Goal: Navigation & Orientation: Find specific page/section

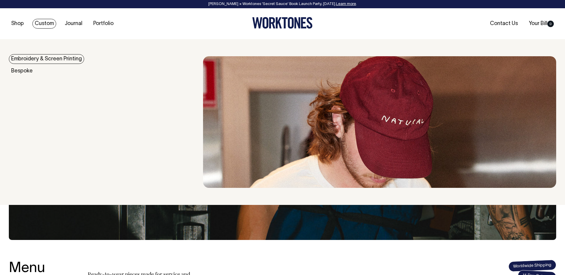
click at [48, 59] on link "Embroidery & Screen Printing" at bounding box center [46, 59] width 75 height 10
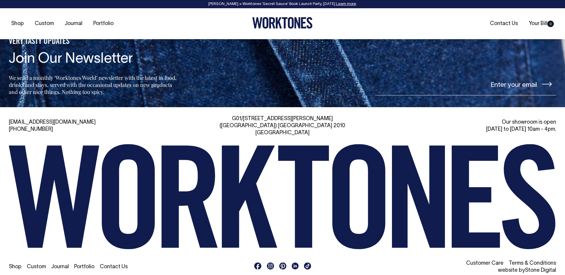
scroll to position [2123, 0]
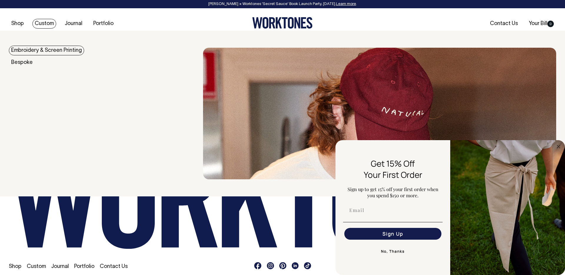
click at [38, 20] on link "Custom" at bounding box center [44, 24] width 24 height 10
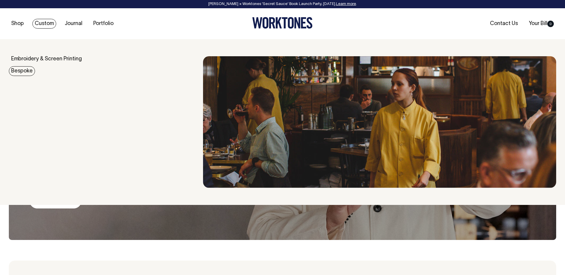
click at [28, 70] on link "Bespoke" at bounding box center [22, 71] width 26 height 10
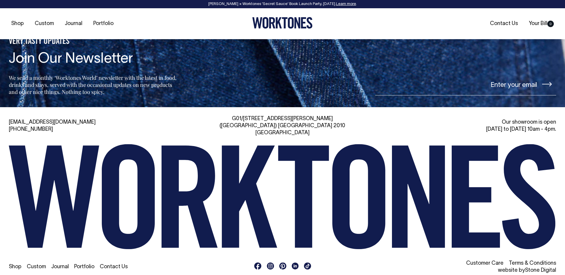
scroll to position [2474, 0]
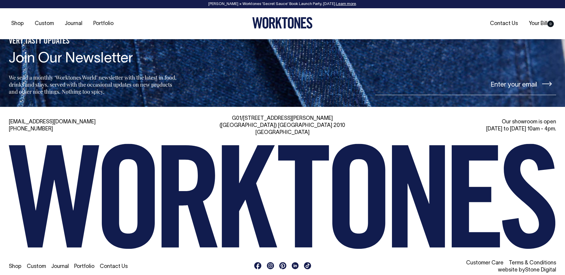
click at [41, 264] on link "Custom" at bounding box center [36, 266] width 19 height 5
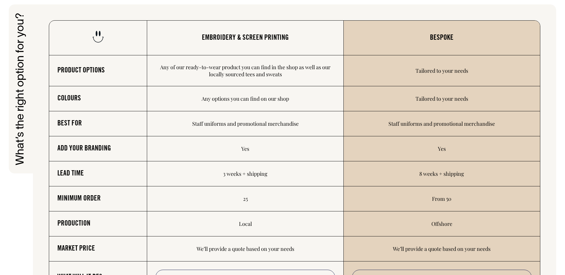
scroll to position [967, 0]
